Goal: Transaction & Acquisition: Purchase product/service

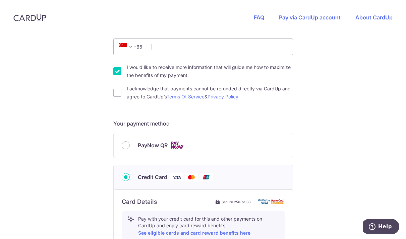
scroll to position [216, 0]
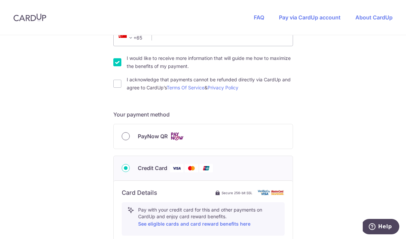
click at [126, 138] on input "PayNow QR" at bounding box center [126, 136] width 8 height 8
radio input "true"
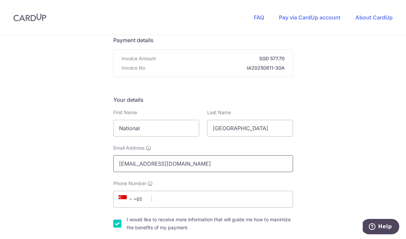
scroll to position [64, 0]
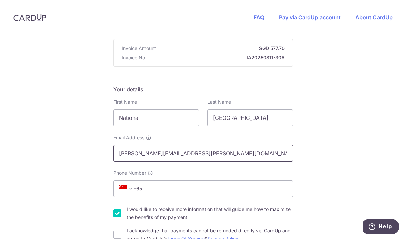
type input "[PERSON_NAME][EMAIL_ADDRESS][PERSON_NAME][DOMAIN_NAME]"
click at [307, 175] on div "You are paying TENTAGE RENTAL SINGAPORE PTE. LTD. TENTAGE RENTAL SINGAPORE PTE.…" at bounding box center [203, 216] width 406 height 490
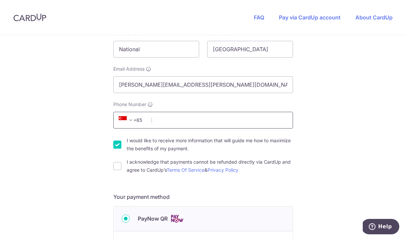
scroll to position [151, 0]
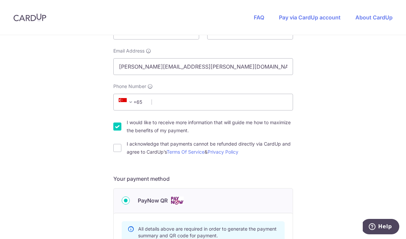
click at [113, 126] on input "I would like to receive more information that will guide me how to maximize the…" at bounding box center [117, 127] width 8 height 8
checkbox input "false"
click at [161, 109] on input "Phone Number" at bounding box center [203, 102] width 180 height 17
click at [164, 107] on input "Phone Number" at bounding box center [203, 102] width 180 height 17
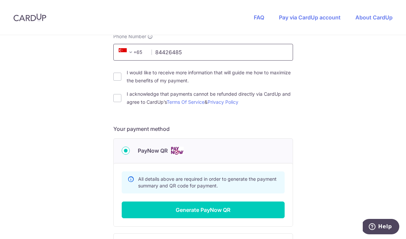
scroll to position [208, 0]
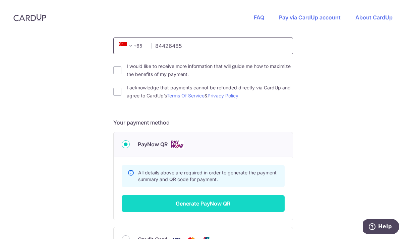
type input "84426485"
click at [214, 208] on button "Generate PayNow QR" at bounding box center [203, 204] width 163 height 17
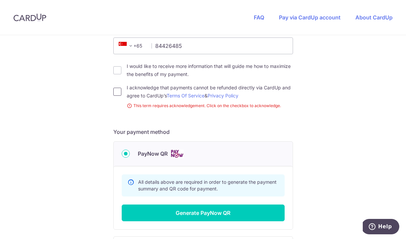
click at [117, 91] on input "I acknowledge that payments cannot be refunded directly via CardUp and agree to…" at bounding box center [117, 92] width 8 height 8
checkbox input "true"
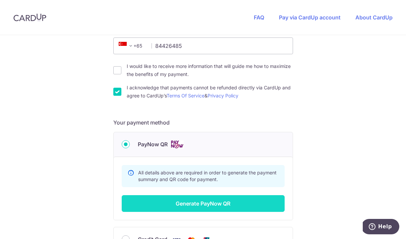
click at [192, 206] on button "Generate PayNow QR" at bounding box center [203, 204] width 163 height 17
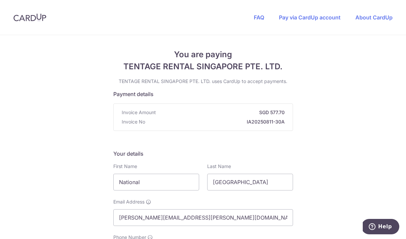
scroll to position [0, 0]
